Goal: Find specific page/section: Find specific page/section

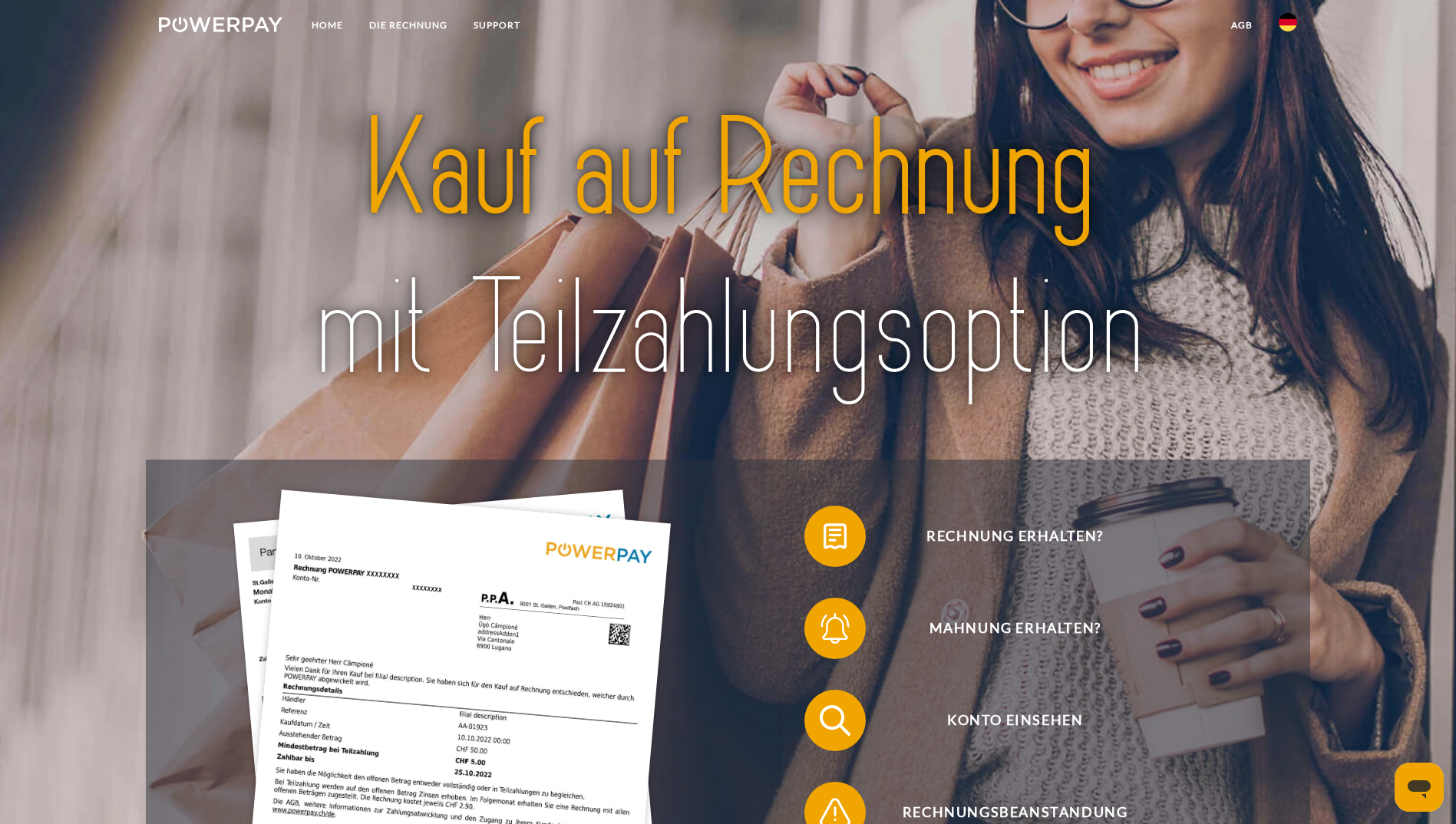
click at [1285, 18] on img at bounding box center [1287, 22] width 19 height 19
click at [1284, 79] on img at bounding box center [1287, 72] width 19 height 19
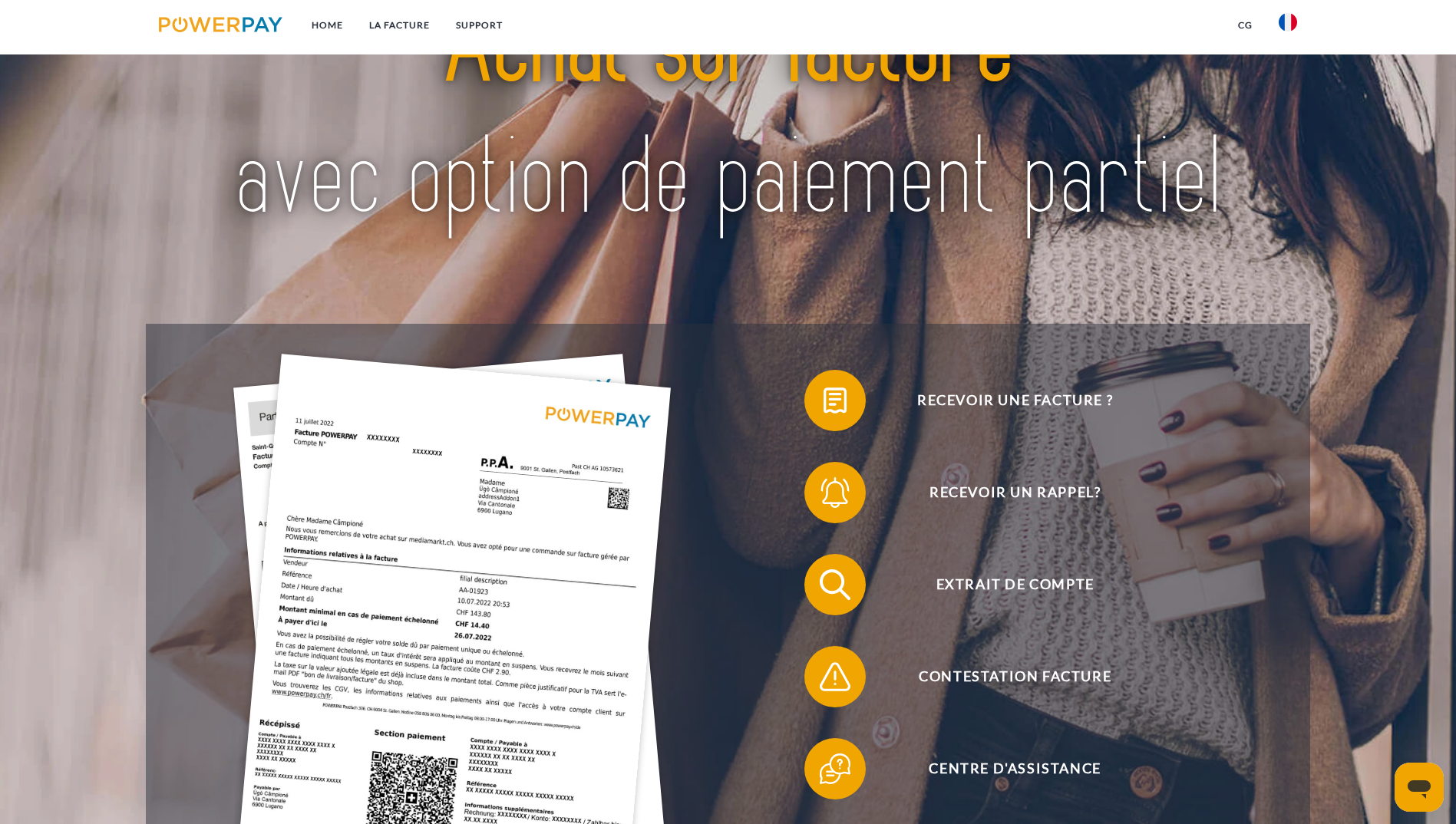
scroll to position [307, 0]
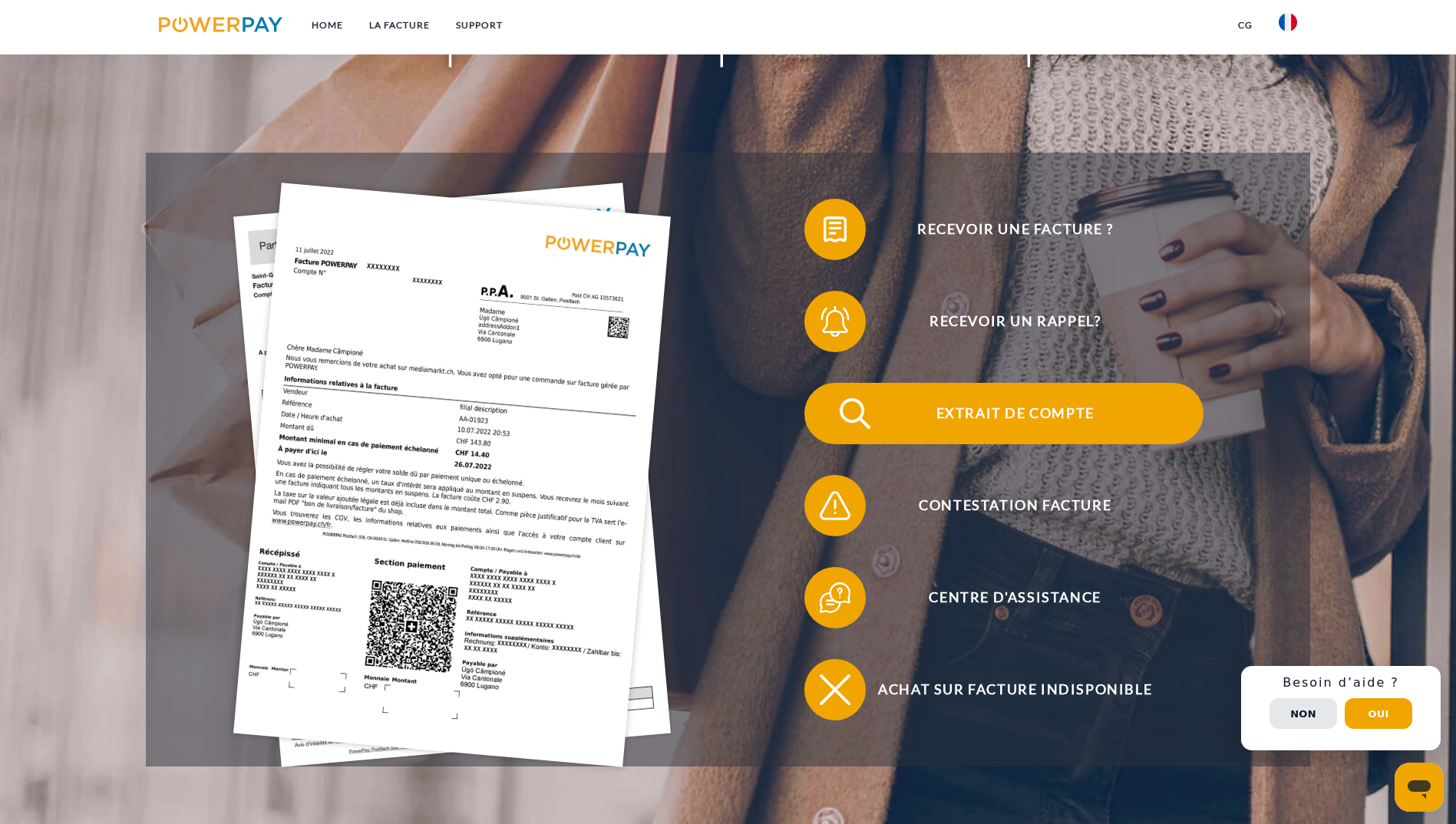
click at [826, 383] on span "Extrait de compte" at bounding box center [1014, 413] width 376 height 61
